Goal: Transaction & Acquisition: Book appointment/travel/reservation

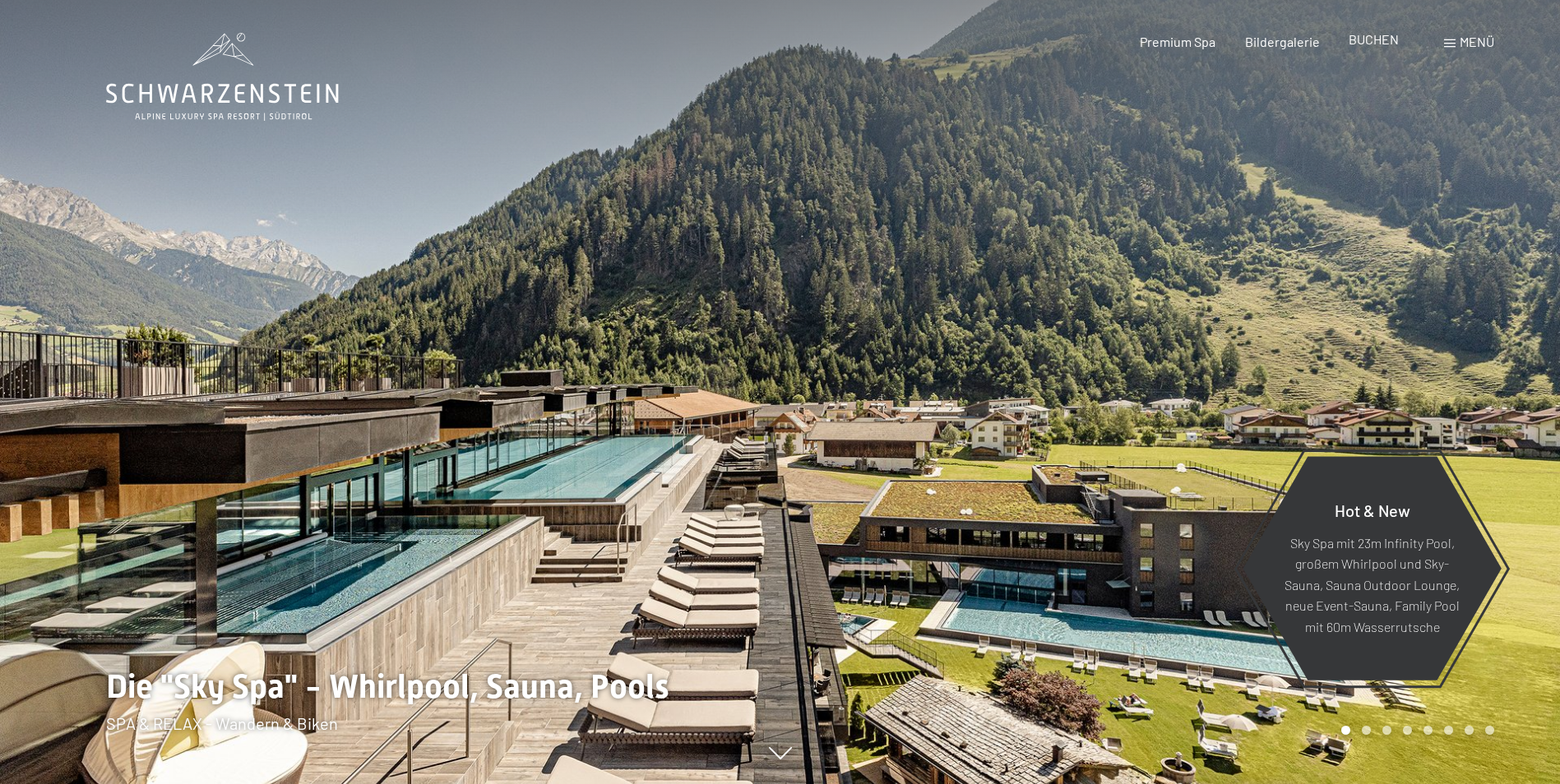
click at [1374, 45] on span "BUCHEN" at bounding box center [1374, 39] width 50 height 16
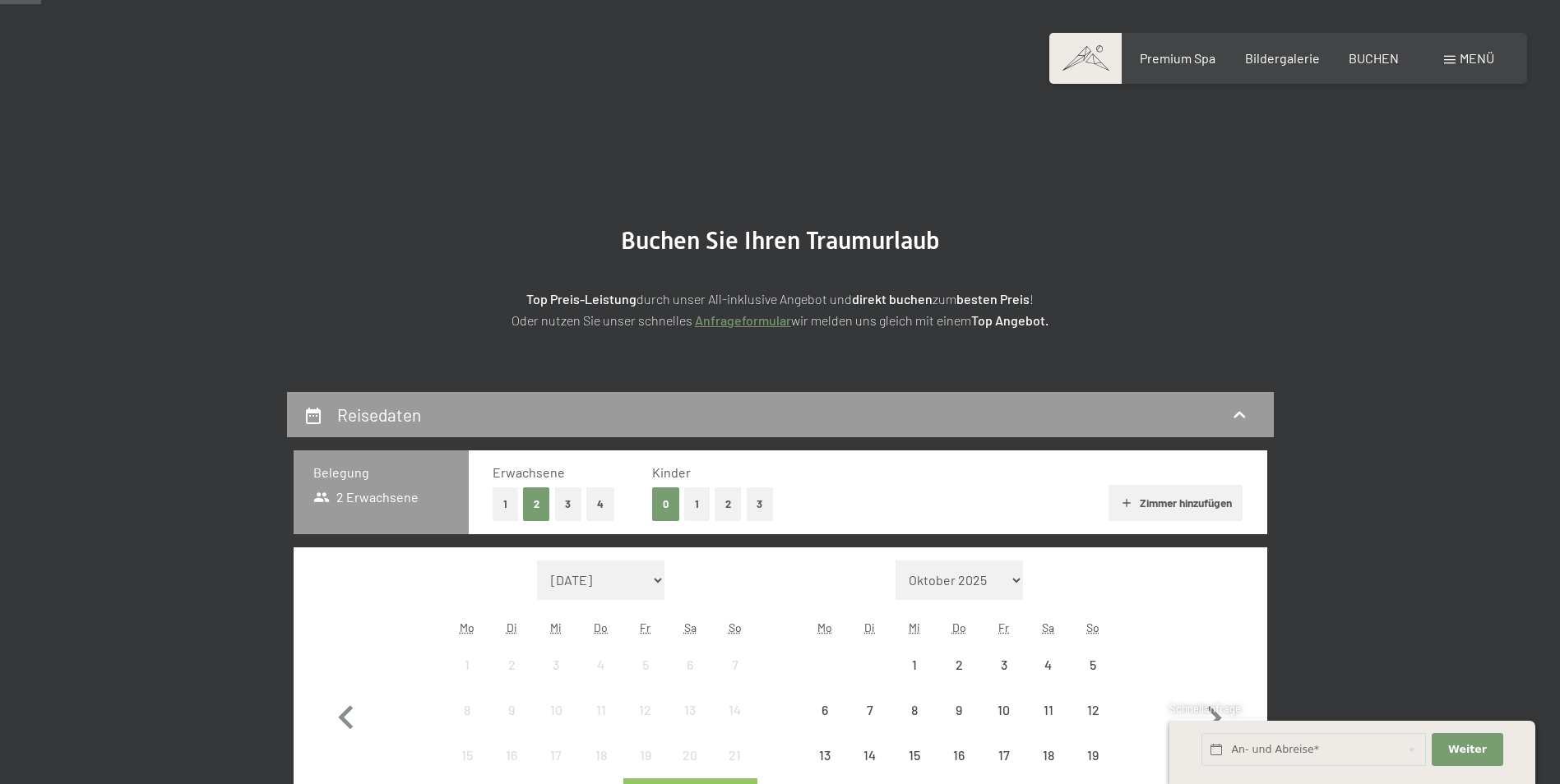
scroll to position [411, 0]
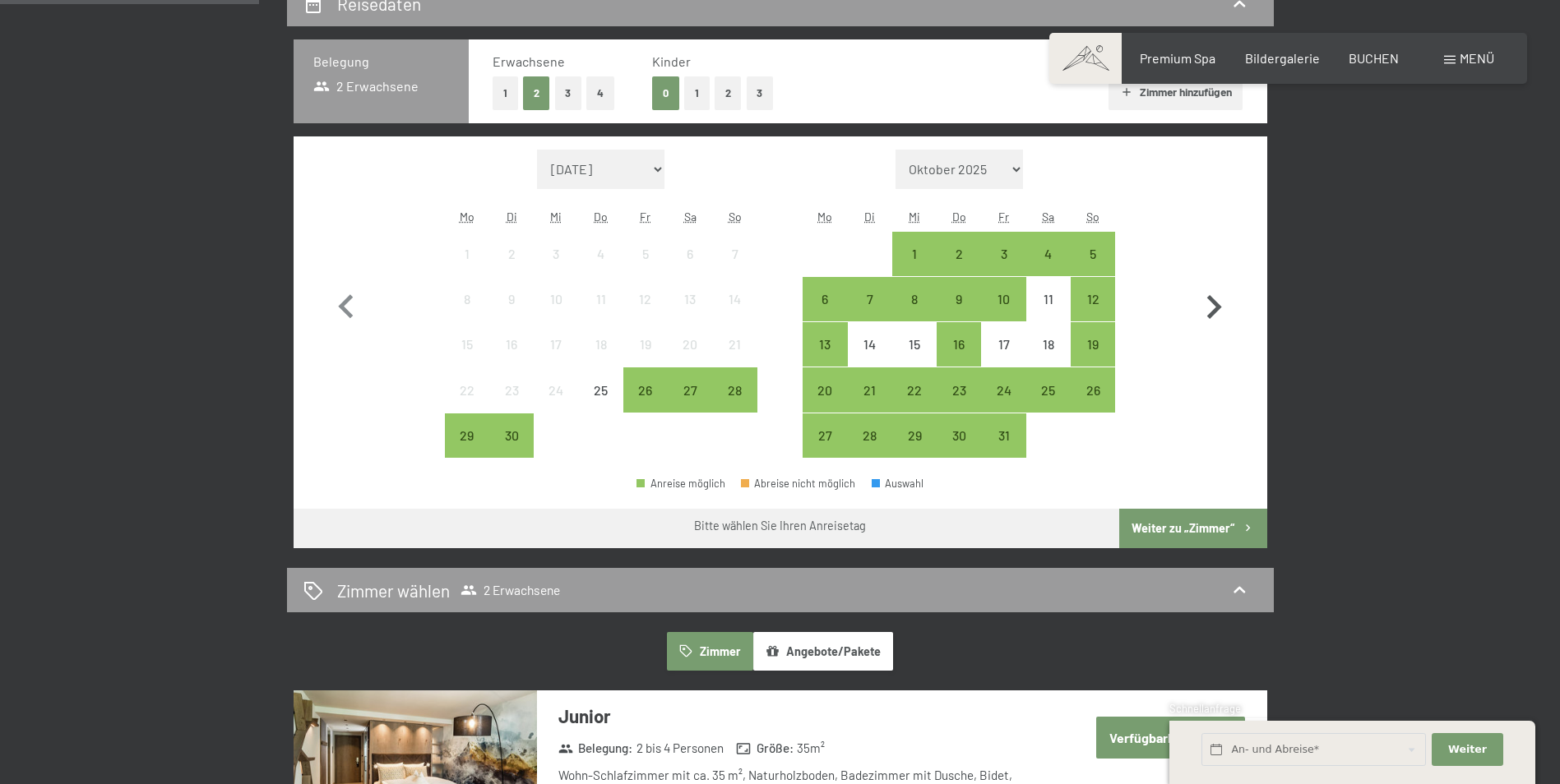
click at [1216, 301] on icon "button" at bounding box center [1213, 307] width 48 height 48
select select "2025-10-01"
select select "2025-11-01"
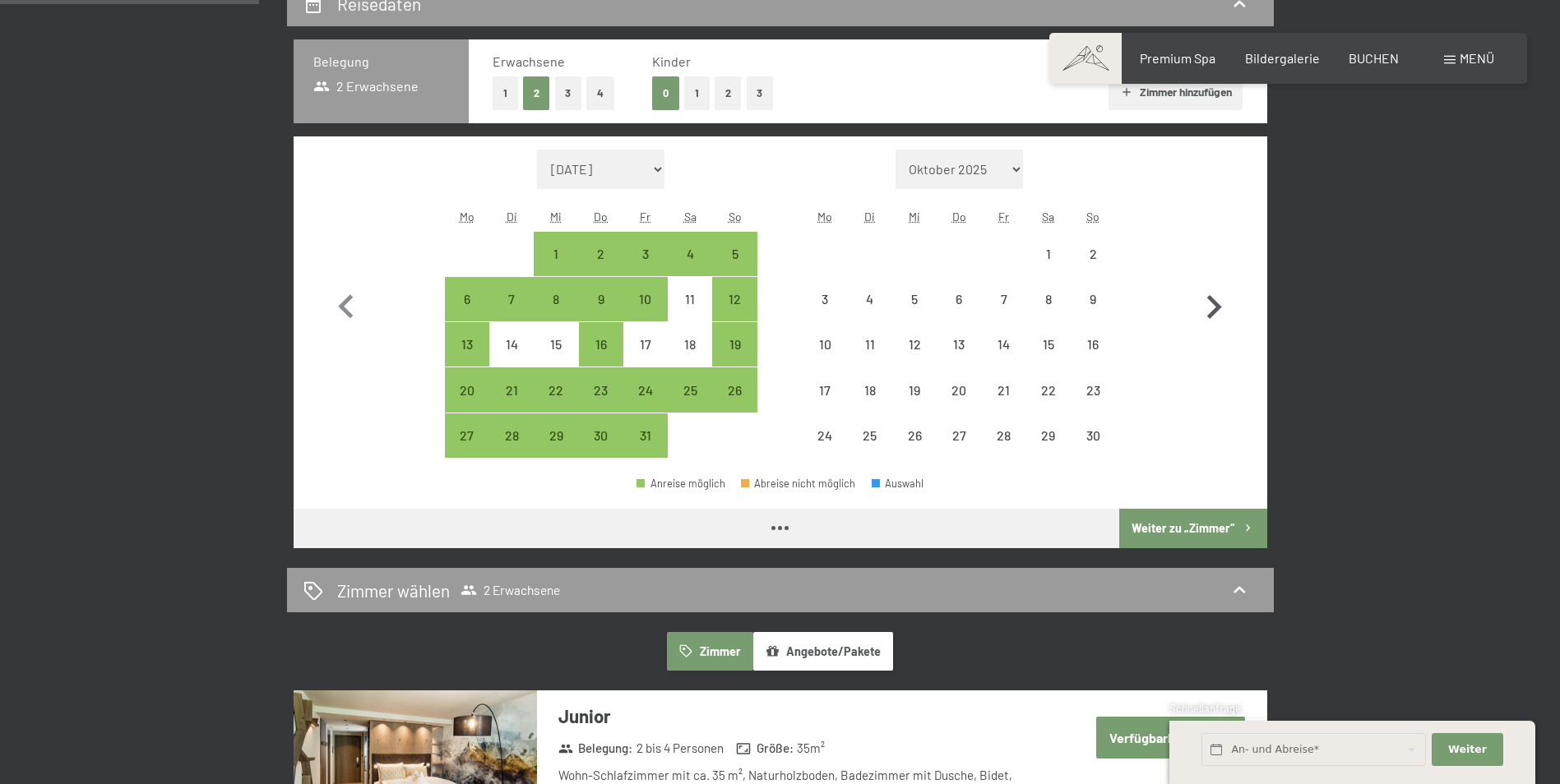
select select "2025-10-01"
select select "2025-11-01"
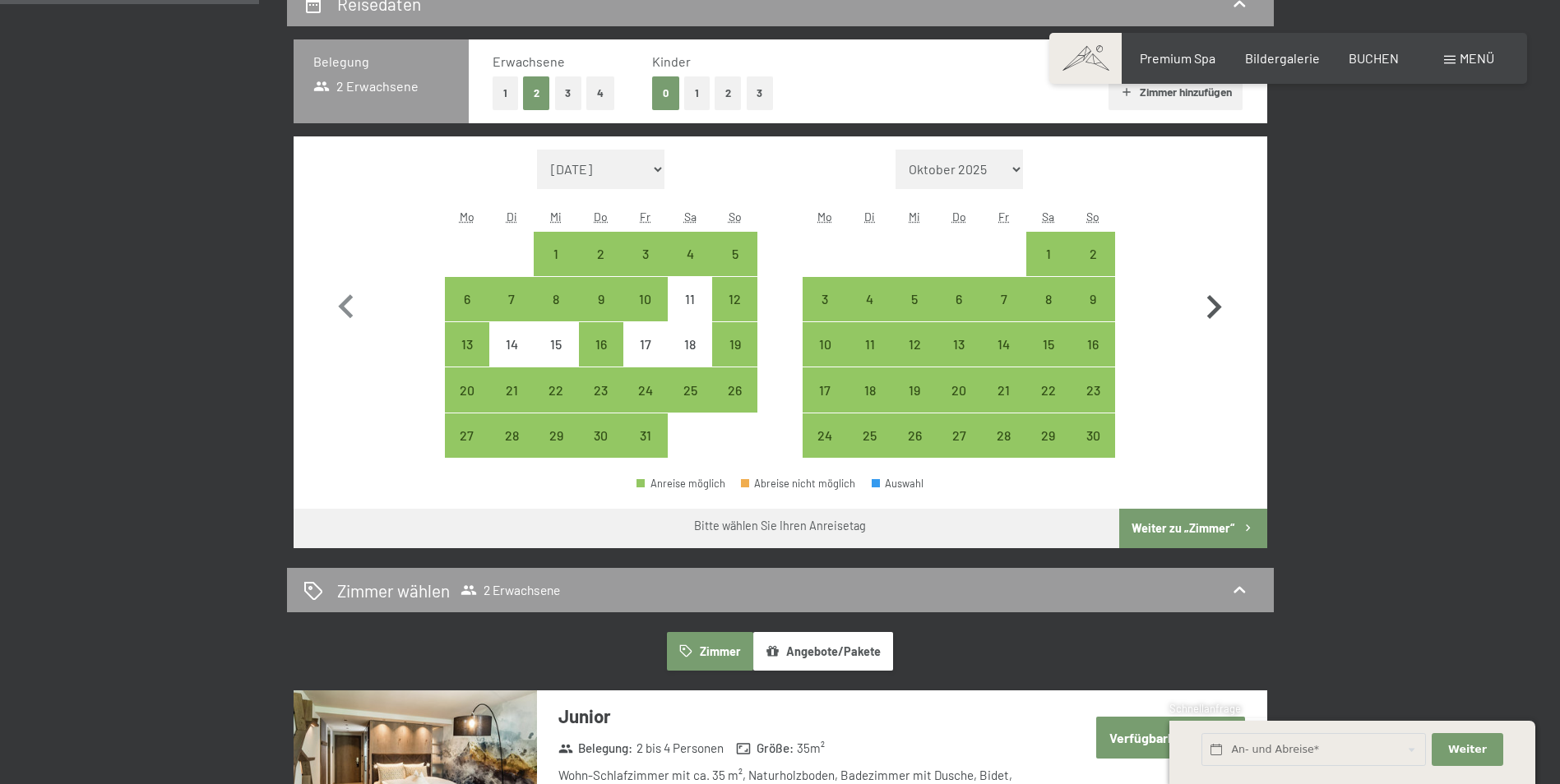
click at [1216, 301] on icon "button" at bounding box center [1213, 307] width 48 height 48
select select "2025-11-01"
select select "2025-12-01"
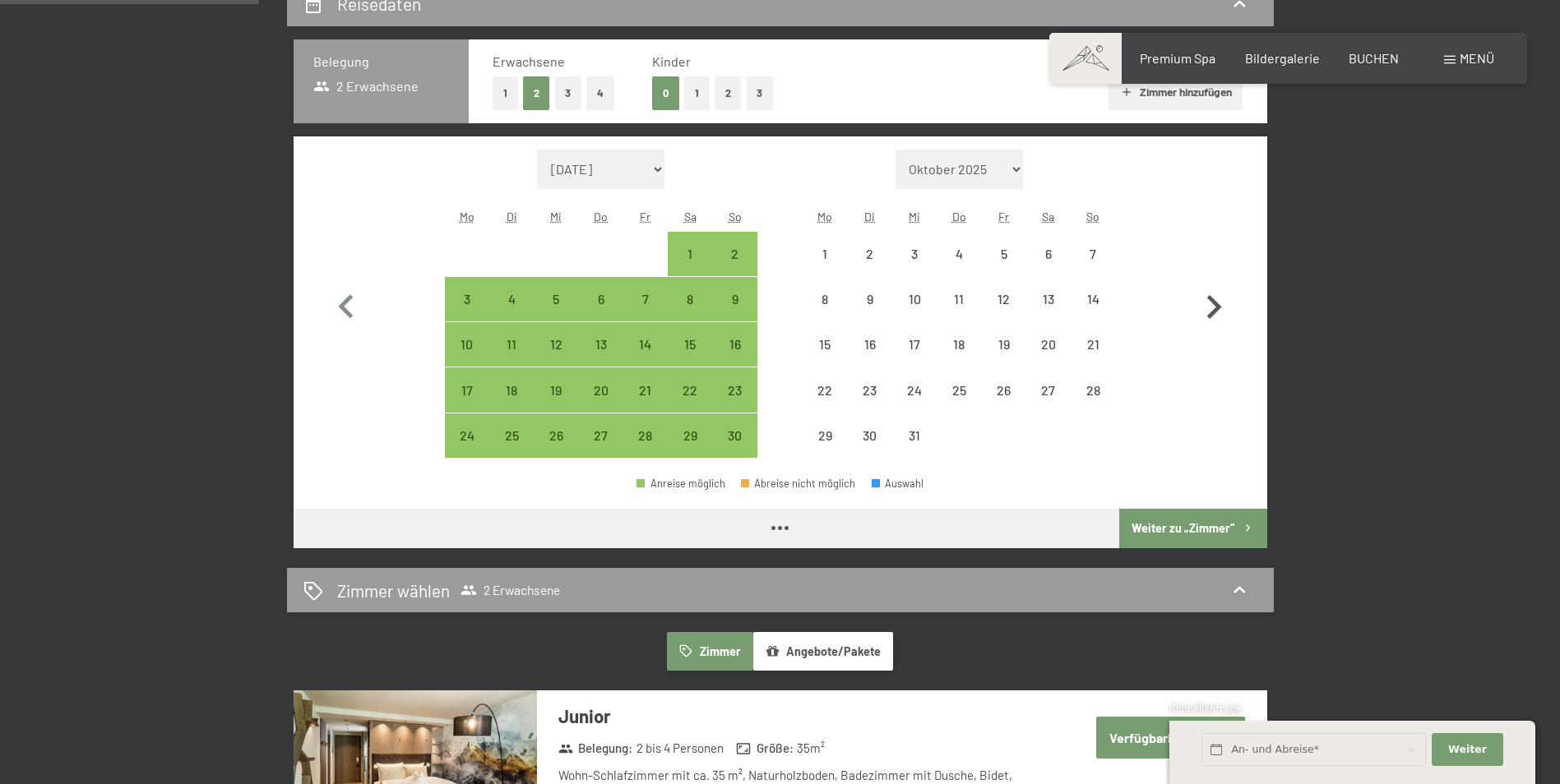
select select "2025-11-01"
select select "2025-12-01"
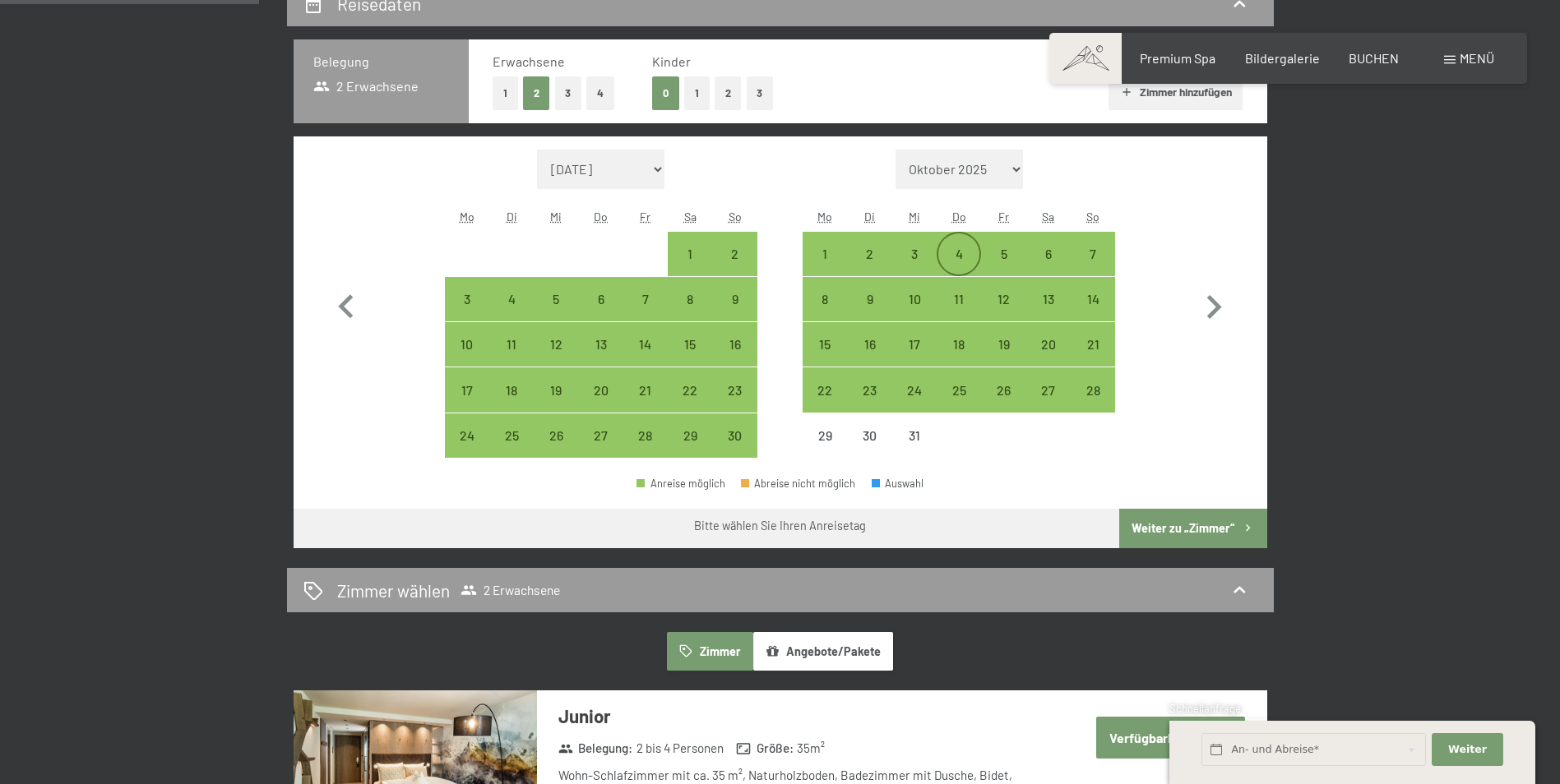
click at [973, 251] on div "4" at bounding box center [958, 268] width 41 height 41
select select "2025-11-01"
select select "2025-12-01"
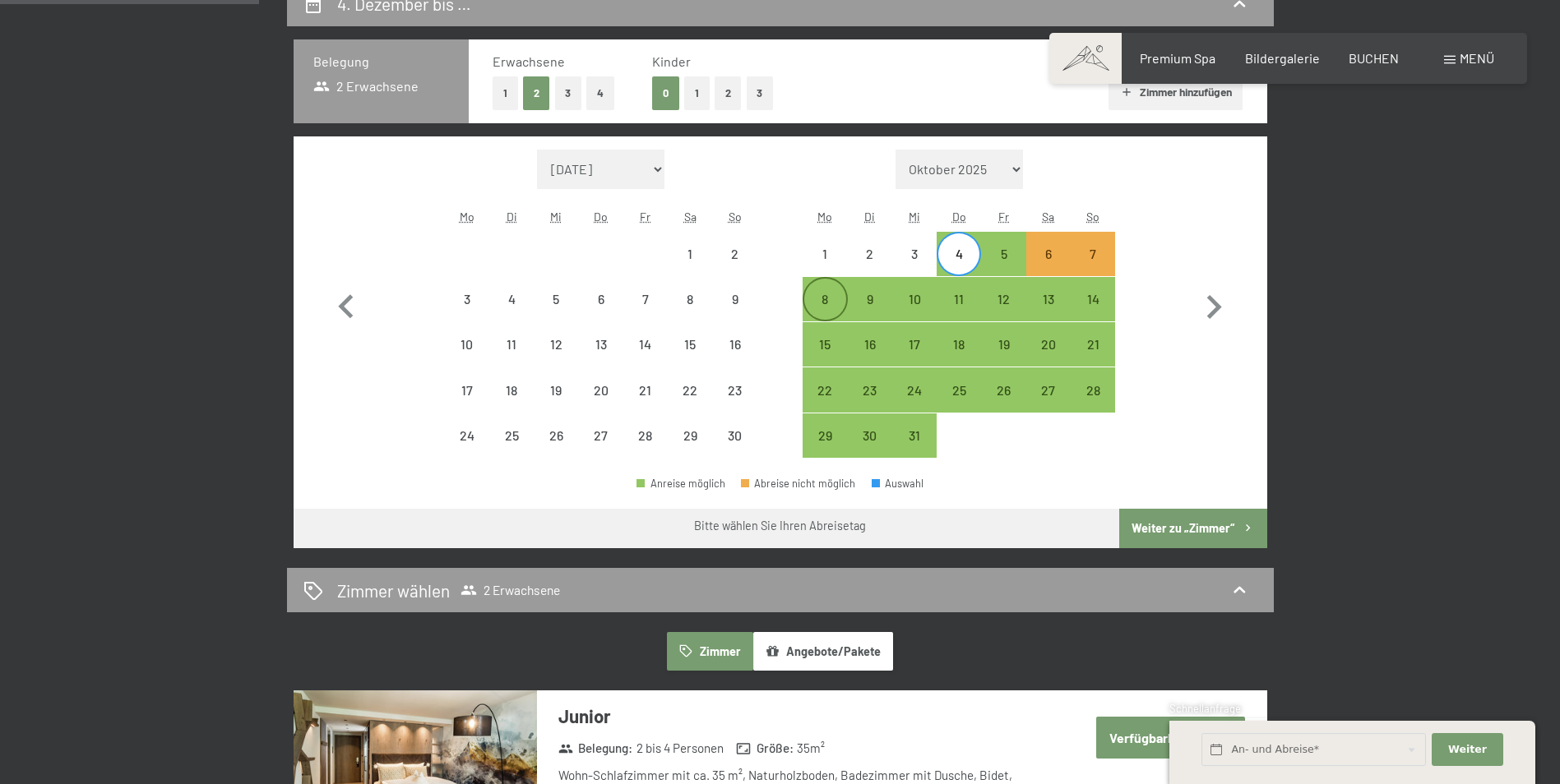
click at [823, 306] on div "8" at bounding box center [824, 313] width 41 height 41
select select "2025-11-01"
select select "2025-12-01"
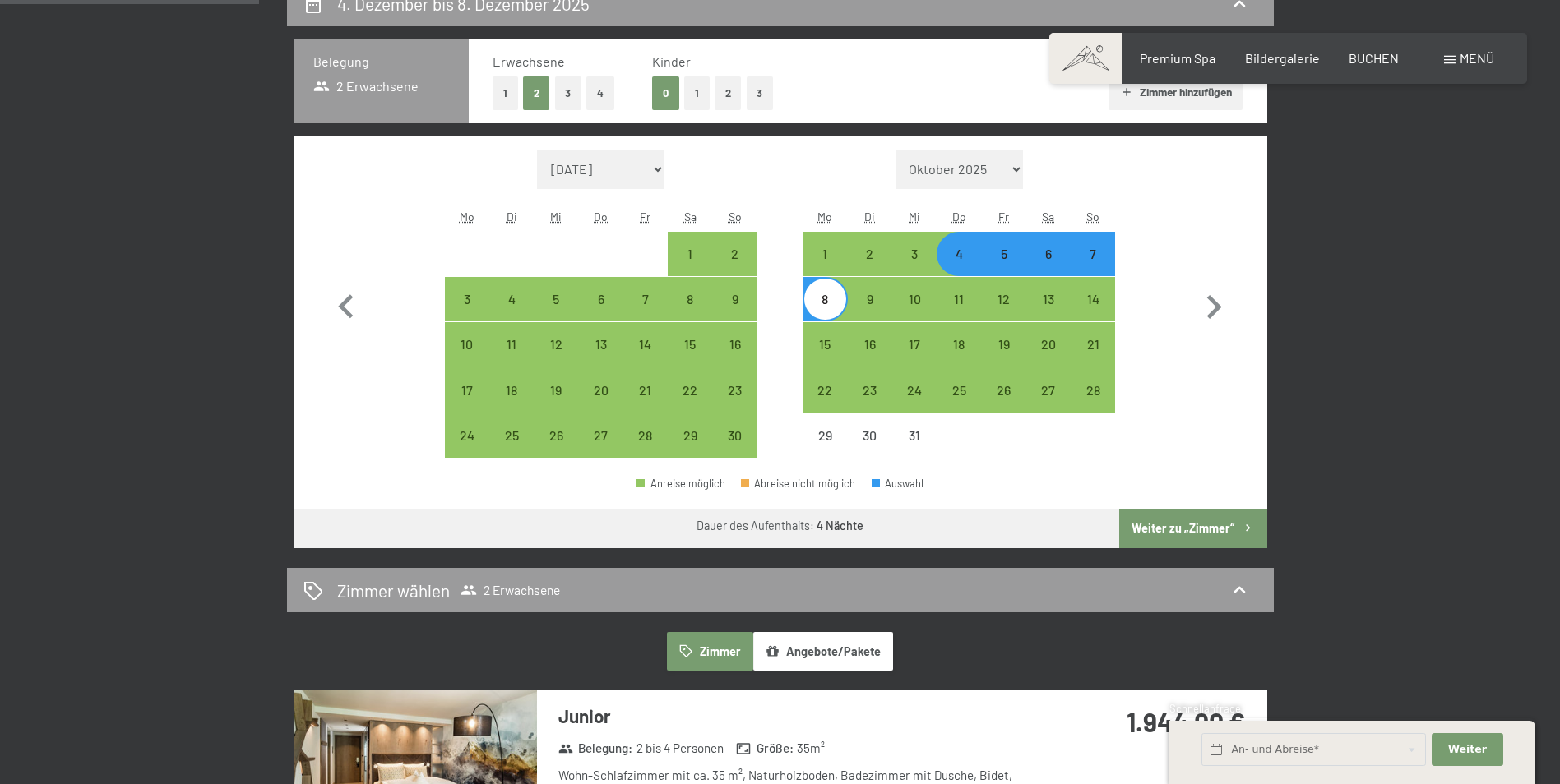
click at [1206, 528] on button "Weiter zu „Zimmer“" at bounding box center [1192, 528] width 147 height 39
select select "2025-11-01"
select select "2025-12-01"
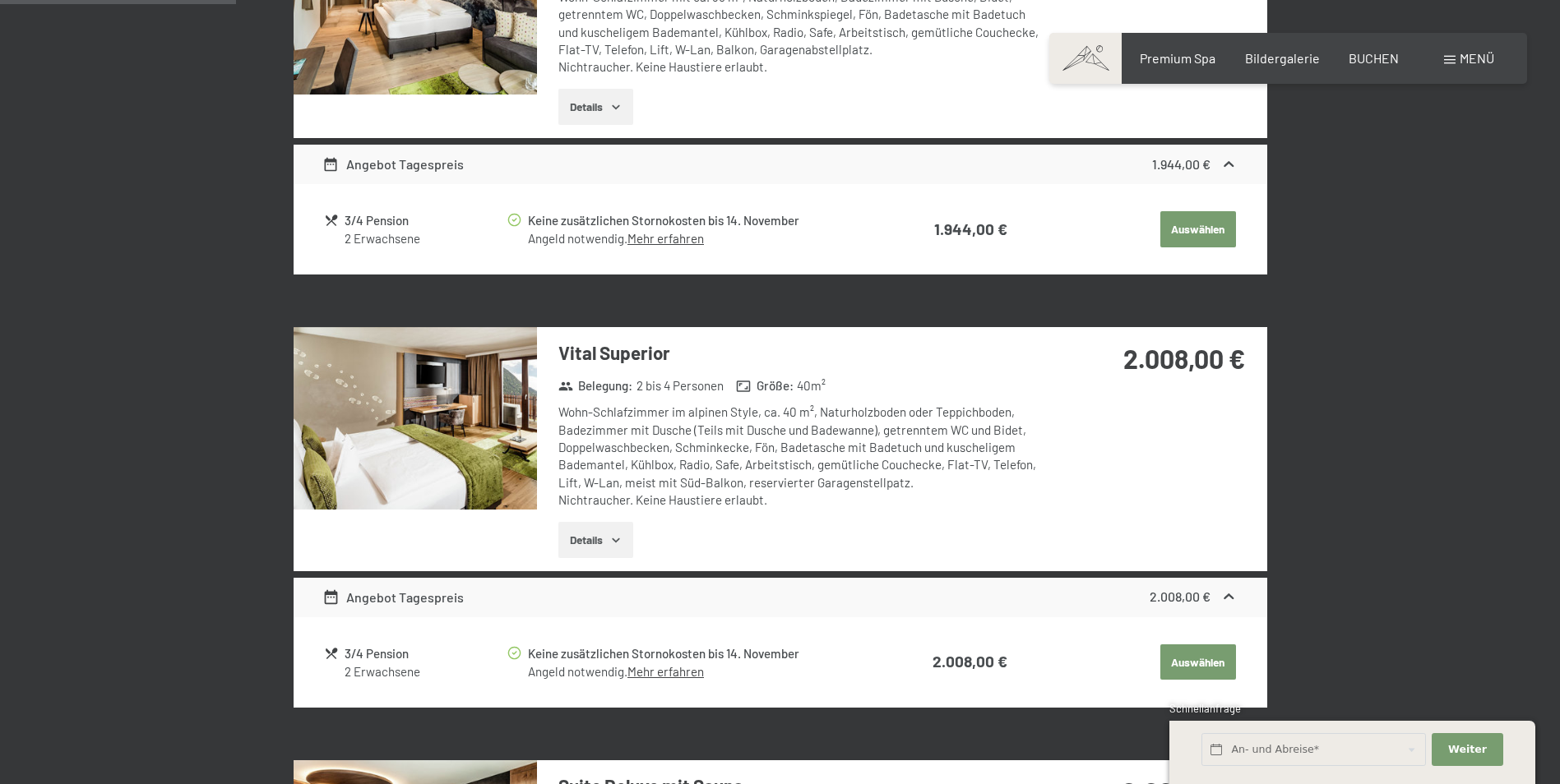
scroll to position [639, 0]
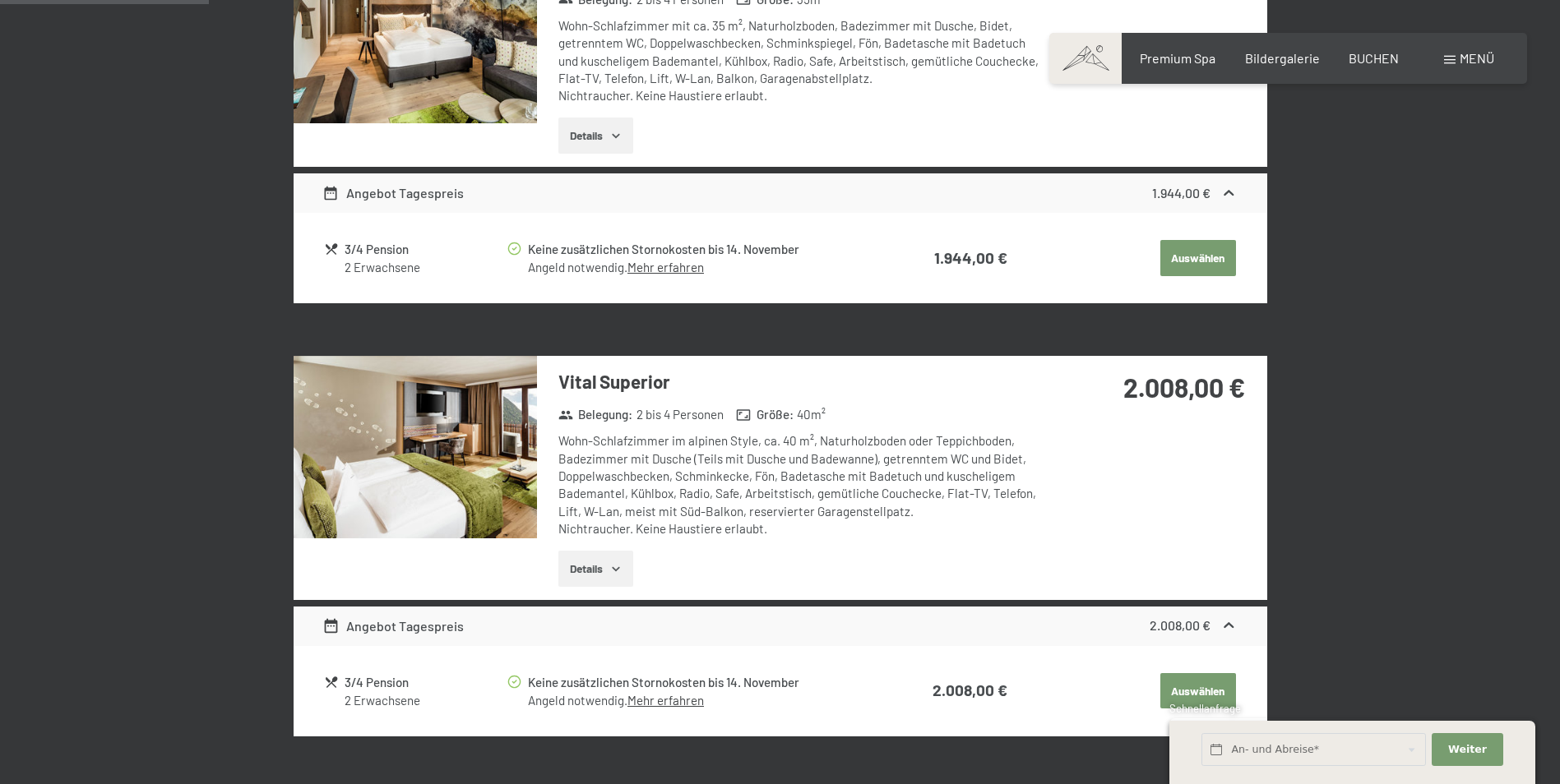
click at [454, 415] on img at bounding box center [416, 447] width 243 height 182
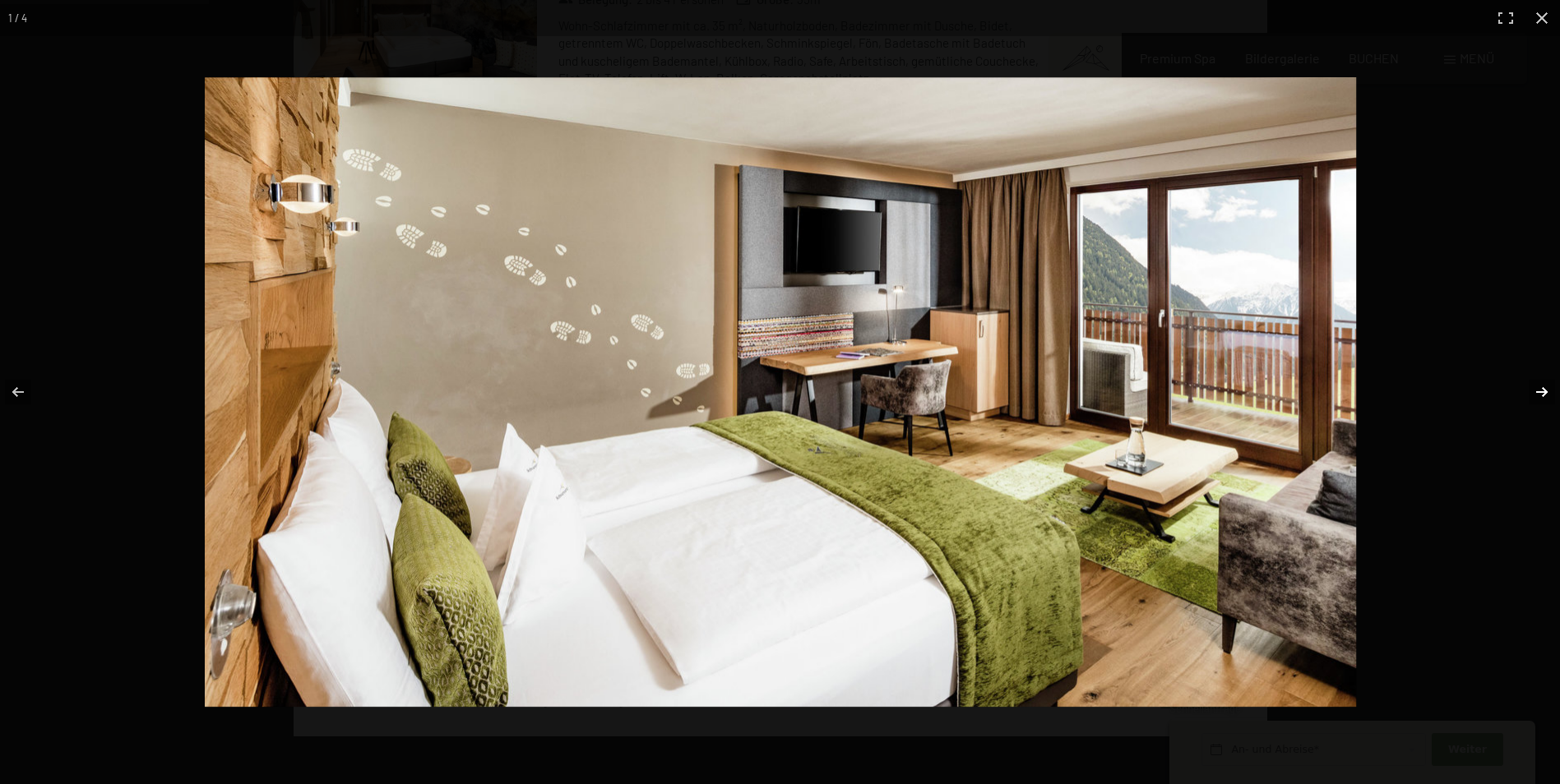
click at [1547, 392] on button "button" at bounding box center [1531, 392] width 58 height 82
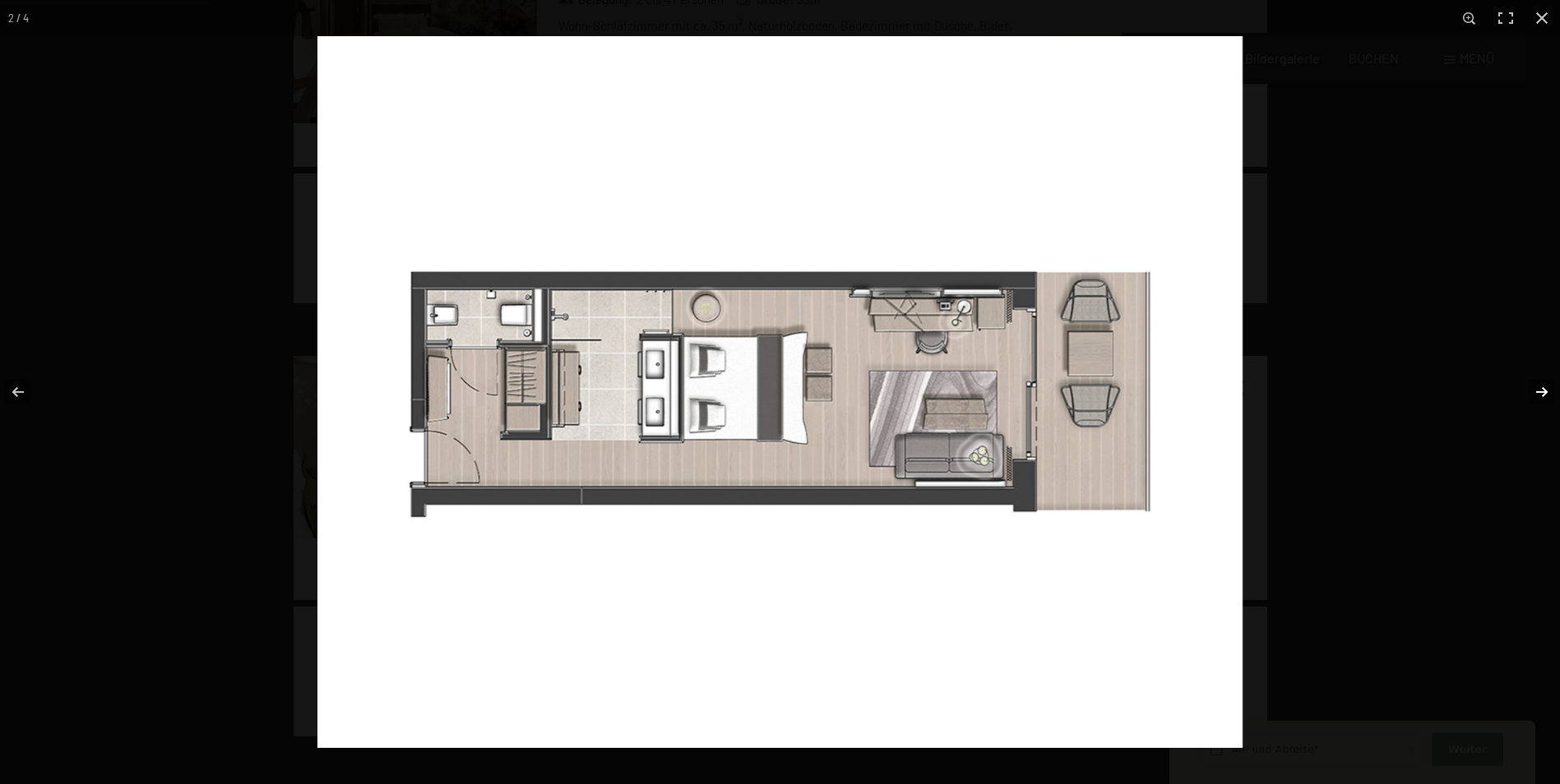
click at [1547, 392] on button "button" at bounding box center [1531, 392] width 58 height 82
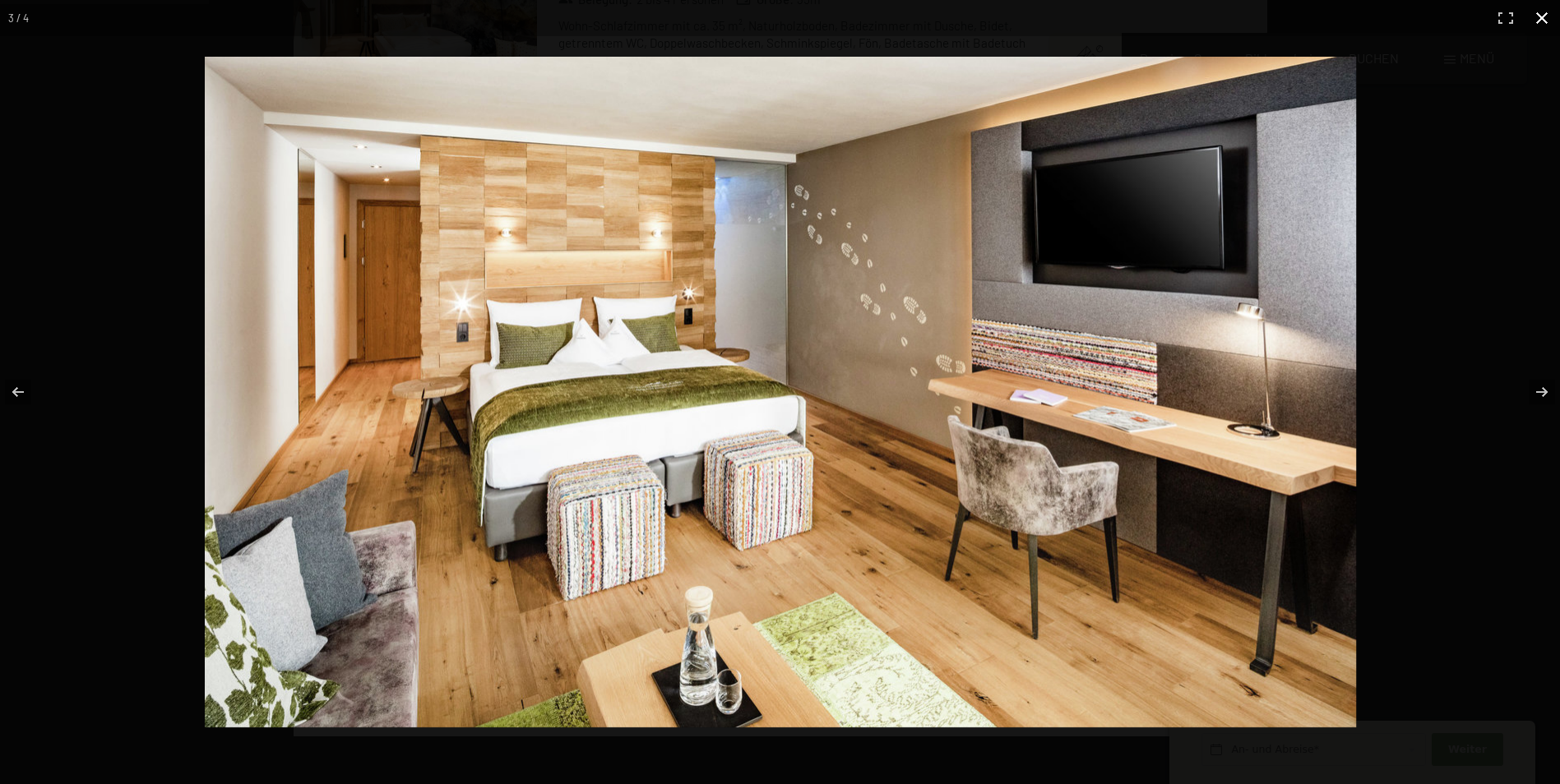
click at [1539, 16] on button "button" at bounding box center [1542, 18] width 36 height 36
